Goal: Unclear: Browse casually

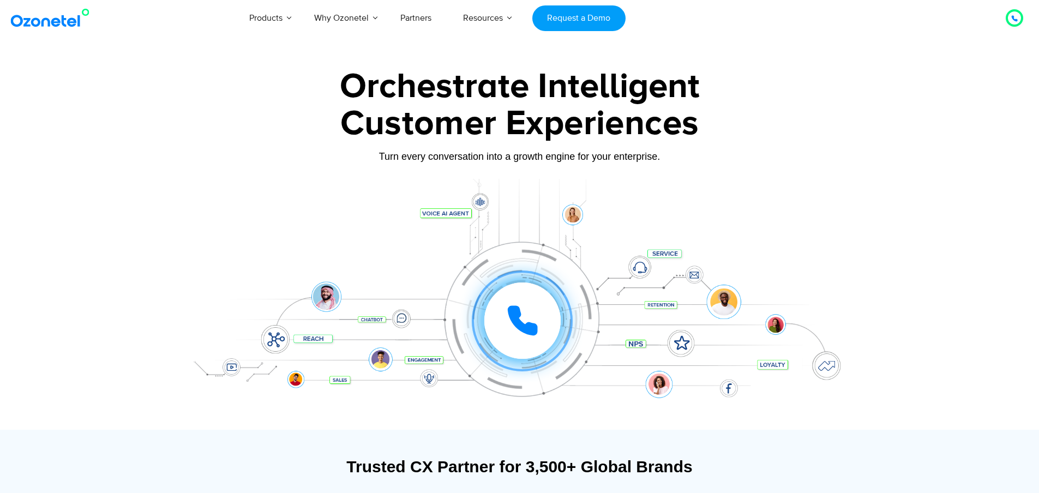
drag, startPoint x: 532, startPoint y: 330, endPoint x: 536, endPoint y: 322, distance: 8.3
click at [536, 322] on icon at bounding box center [522, 320] width 33 height 33
click at [527, 322] on icon at bounding box center [522, 320] width 33 height 33
click at [498, 361] on div "8" at bounding box center [498, 360] width 16 height 16
click at [521, 308] on icon at bounding box center [522, 320] width 33 height 33
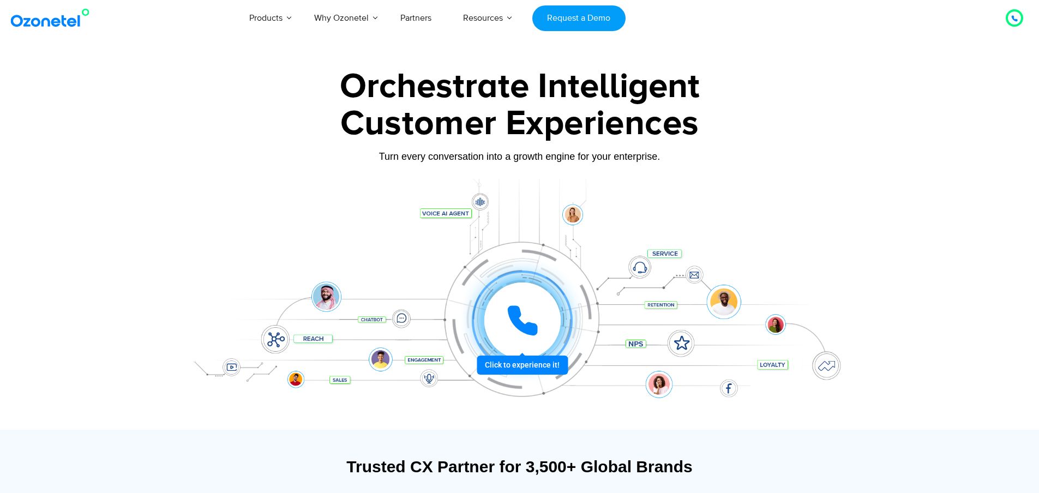
drag, startPoint x: 529, startPoint y: 363, endPoint x: 494, endPoint y: 344, distance: 40.0
click at [492, 321] on div "Click to experience it! Call ended 1 2 3 4 5 6 7 8 9 # 0" at bounding box center [522, 321] width 676 height 0
click at [502, 362] on div at bounding box center [522, 321] width 82 height 82
click at [508, 297] on div at bounding box center [522, 321] width 76 height 76
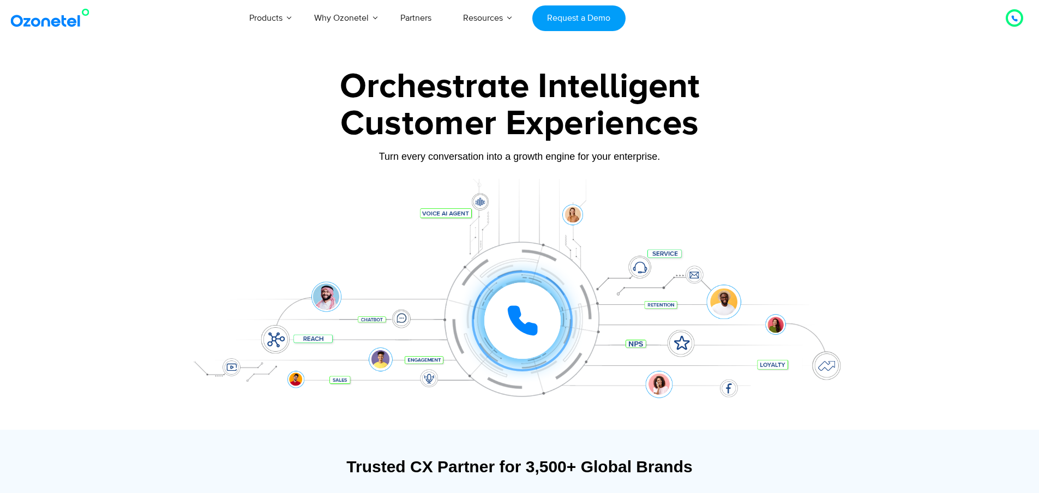
click at [482, 201] on div at bounding box center [520, 304] width 682 height 251
click at [566, 209] on div "Click to experience it! Call ended 1 2 3 4 5 6 7 8 9 # 0" at bounding box center [520, 298] width 682 height 185
click at [521, 321] on icon at bounding box center [522, 320] width 33 height 33
click at [480, 321] on div "Click to end call Call ended 1 2 3 4 5 6 7 8 9 # 0" at bounding box center [522, 321] width 676 height 0
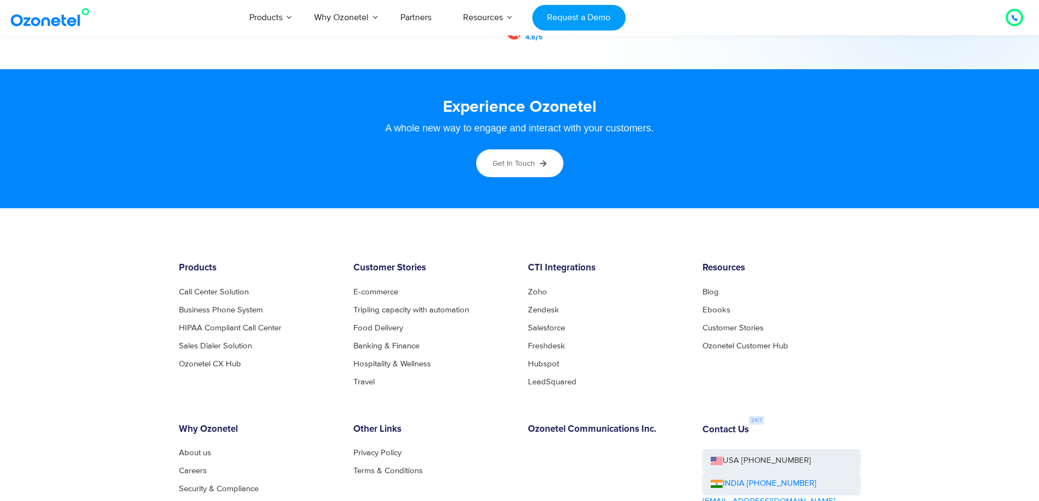
scroll to position [5748, 0]
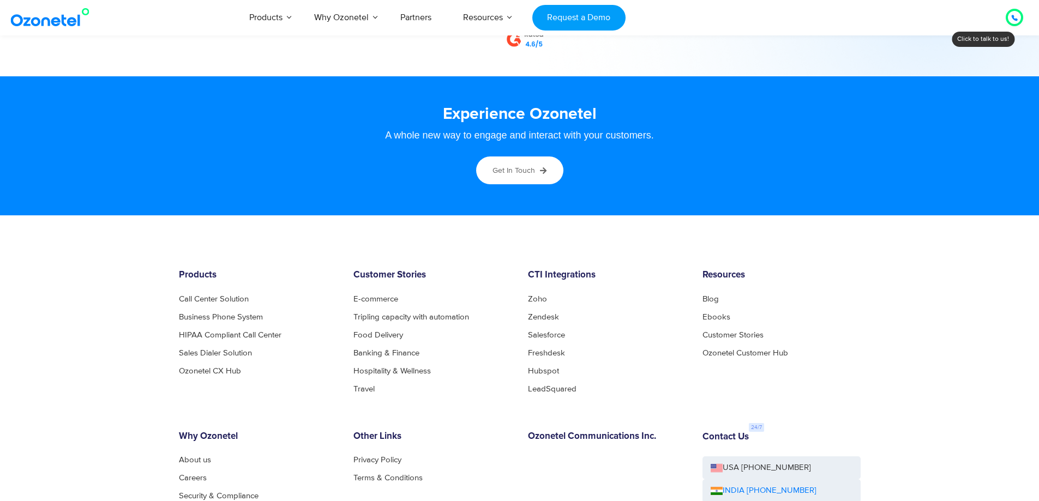
click at [1011, 19] on div at bounding box center [1014, 17] width 13 height 13
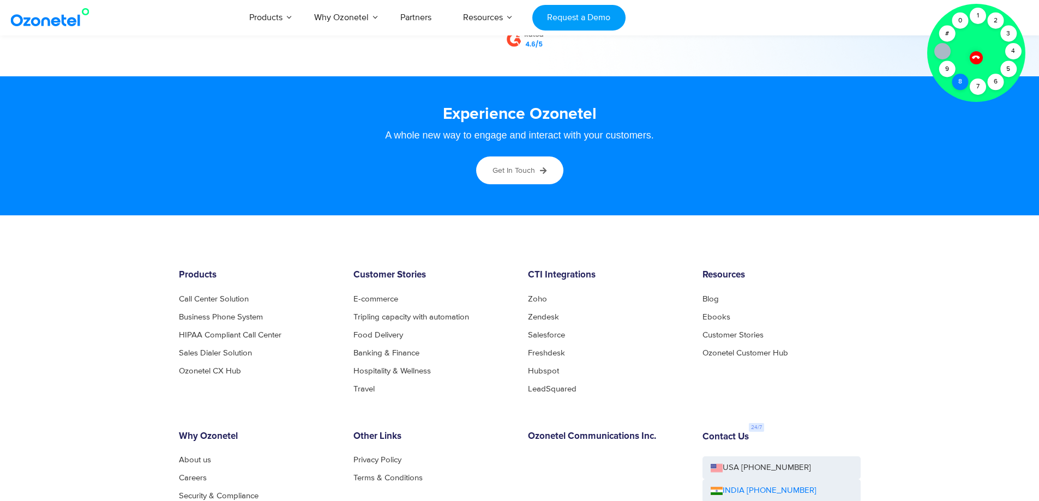
click at [957, 78] on div "8" at bounding box center [960, 82] width 16 height 16
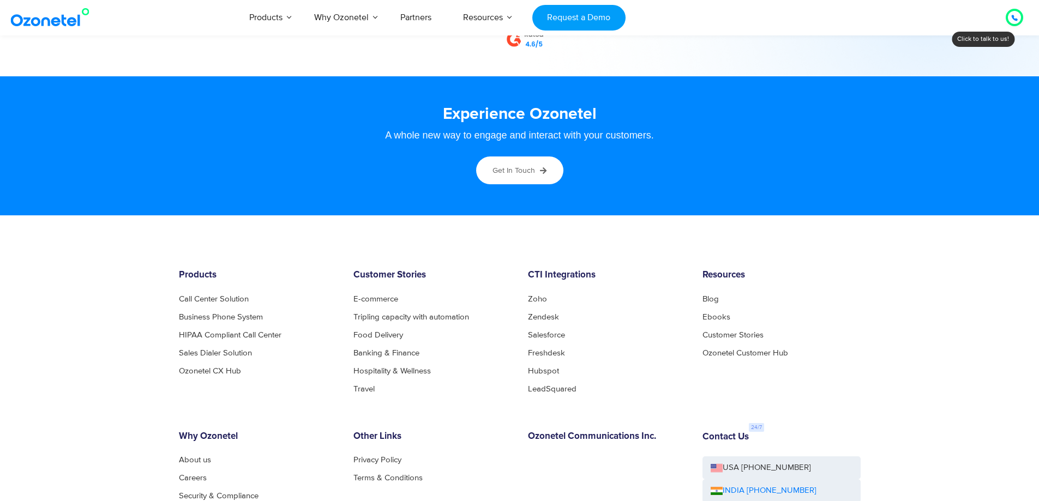
click at [1016, 13] on div at bounding box center [1014, 17] width 7 height 13
